Goal: Check status: Check status

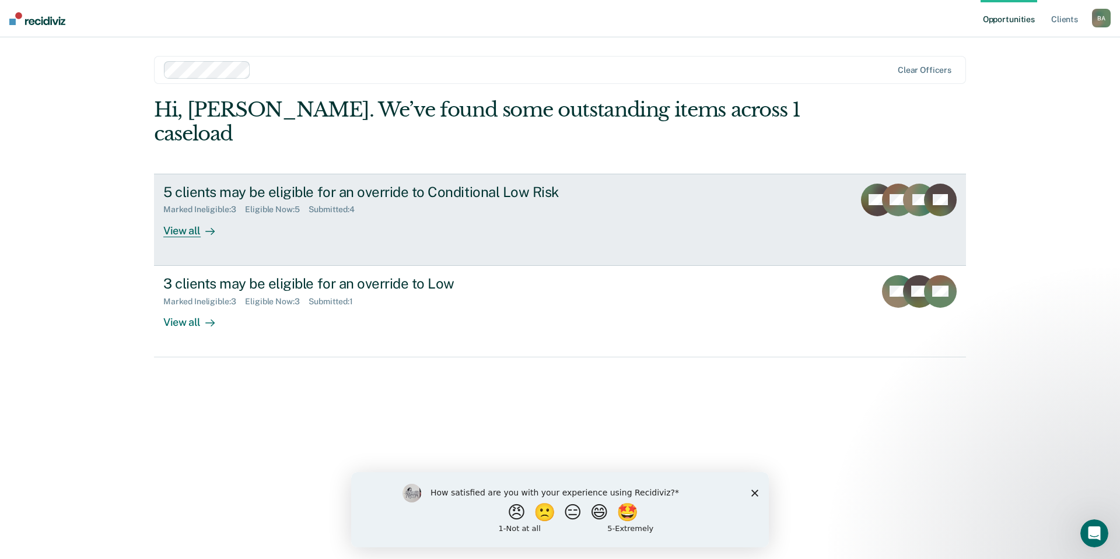
click at [368, 184] on div "5 clients may be eligible for an override to Conditional Low Risk" at bounding box center [367, 192] width 409 height 17
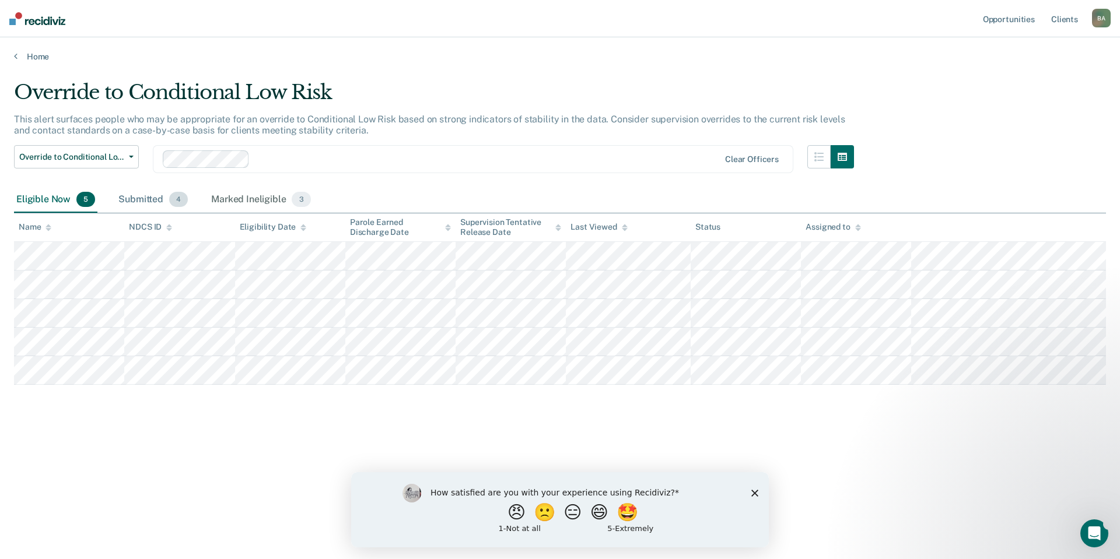
click at [150, 204] on div "Submitted 4" at bounding box center [153, 200] width 74 height 26
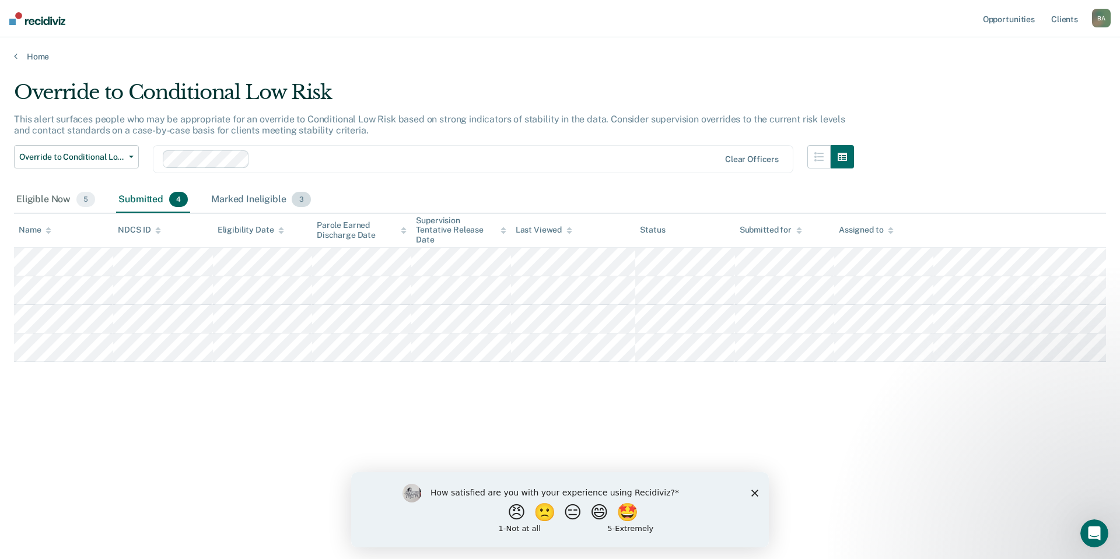
click at [239, 200] on div "Marked Ineligible 3" at bounding box center [261, 200] width 104 height 26
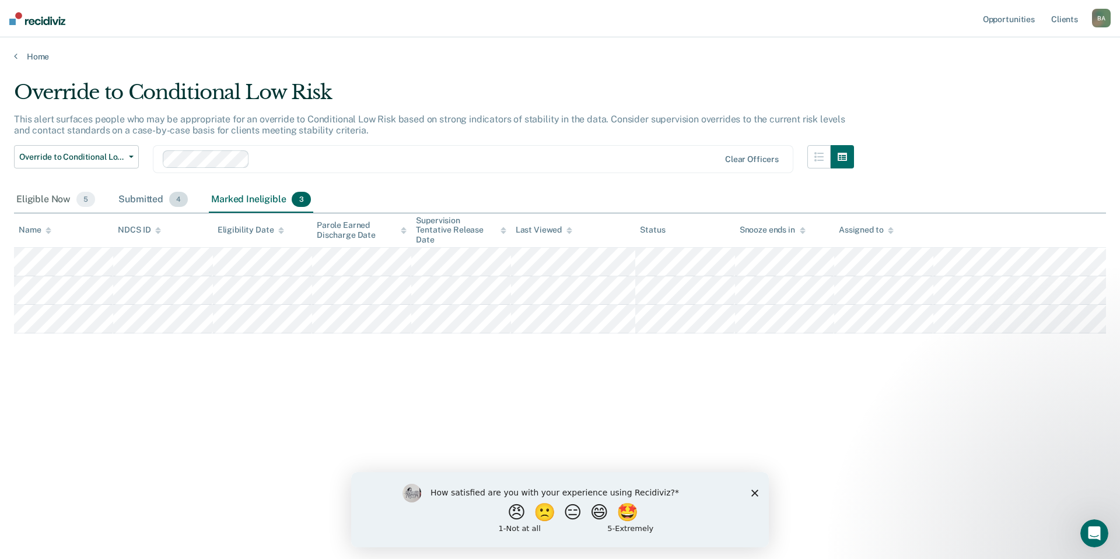
click at [132, 202] on div "Submitted 4" at bounding box center [153, 200] width 74 height 26
